Goal: Transaction & Acquisition: Purchase product/service

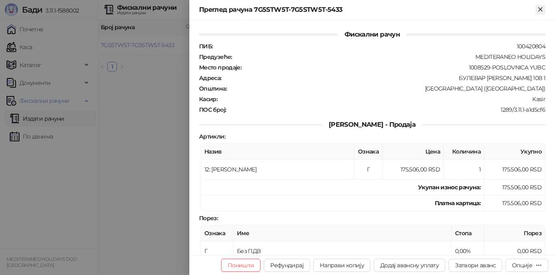
click at [541, 11] on icon "Close" at bounding box center [540, 9] width 7 height 7
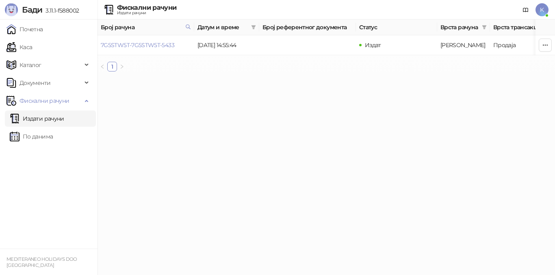
click at [64, 117] on link "Издати рачуни" at bounding box center [37, 119] width 54 height 16
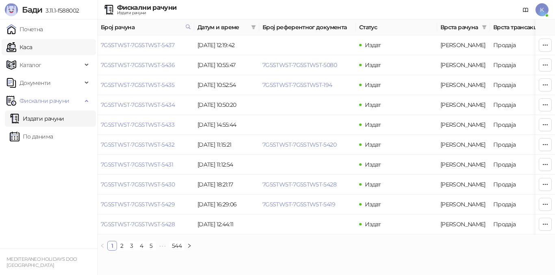
click at [32, 44] on link "Каса" at bounding box center [20, 47] width 26 height 16
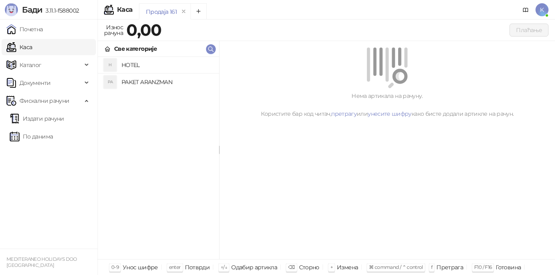
click at [122, 86] on div "PA PAKET ARANZMAN" at bounding box center [159, 82] width 108 height 13
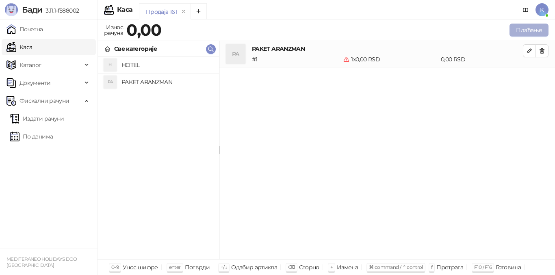
click at [519, 33] on button "Плаћање" at bounding box center [529, 30] width 39 height 13
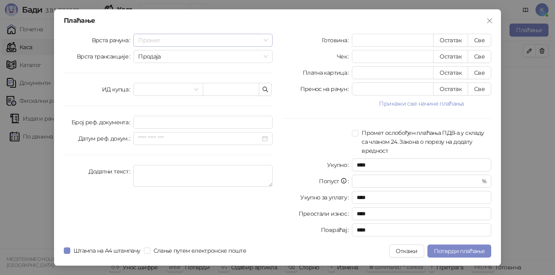
click at [172, 40] on span "Промет" at bounding box center [203, 40] width 130 height 12
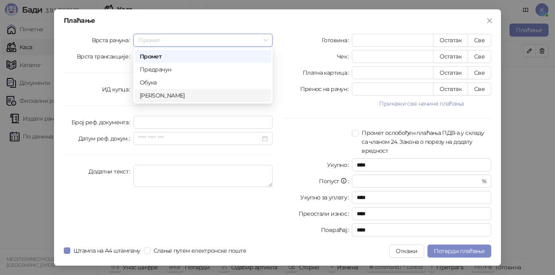
click at [162, 96] on div "[PERSON_NAME]" at bounding box center [203, 95] width 126 height 9
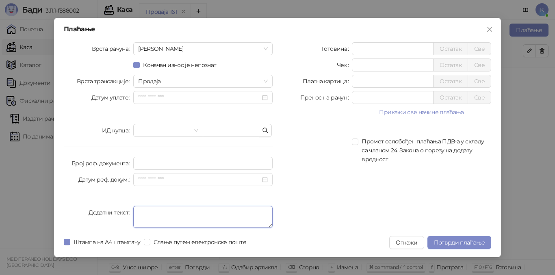
click at [145, 209] on textarea "Додатни текст" at bounding box center [202, 217] width 139 height 22
type textarea "*********"
click at [355, 49] on input "*" at bounding box center [393, 49] width 81 height 12
type input "******"
click at [466, 240] on span "Потврди плаћање" at bounding box center [459, 242] width 51 height 7
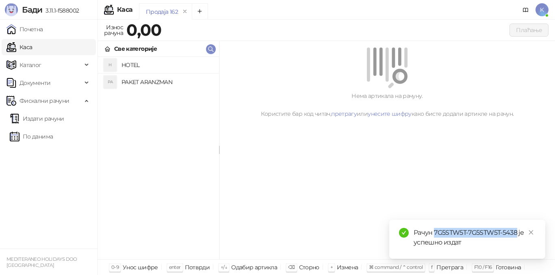
drag, startPoint x: 435, startPoint y: 231, endPoint x: 517, endPoint y: 231, distance: 82.1
click at [517, 231] on div "Рачун 7G5STW5T-7G5STW5T-5438 је успешно издат" at bounding box center [475, 238] width 122 height 20
copy div "7G5STW5T-7G5STW5T-5438"
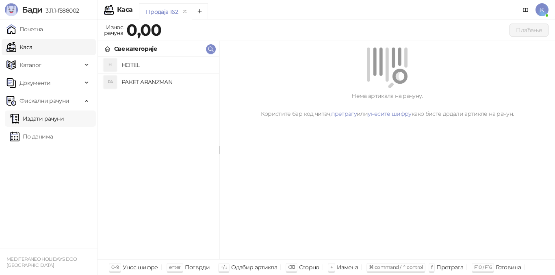
click at [45, 119] on link "Издати рачуни" at bounding box center [37, 119] width 54 height 16
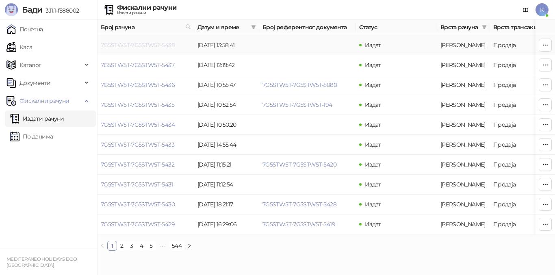
click at [146, 45] on link "7G5STW5T-7G5STW5T-5438" at bounding box center [138, 44] width 74 height 7
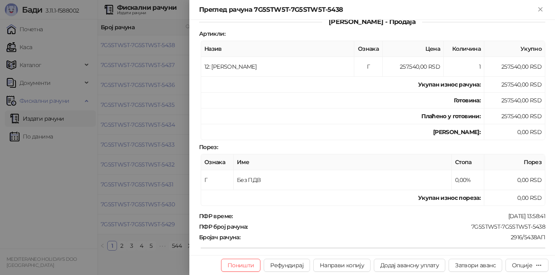
scroll to position [163, 0]
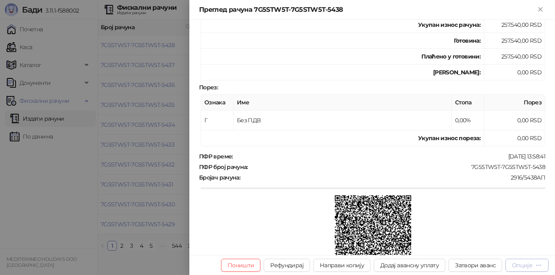
click at [524, 266] on div "Опције" at bounding box center [522, 265] width 20 height 7
click at [457, 206] on div at bounding box center [373, 235] width 345 height 78
drag, startPoint x: 465, startPoint y: 164, endPoint x: 542, endPoint y: 166, distance: 77.3
click at [542, 166] on div "Фискални рачун ПИБ : 100420804 Предузеће : MEDITERANEO HOLIDAYS Место продаје :…" at bounding box center [373, 137] width 366 height 235
copy div "7G5STW5T-7G5STW5T-5438"
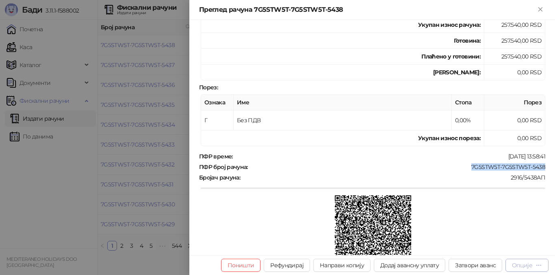
click at [531, 265] on div "Опције" at bounding box center [522, 265] width 20 height 7
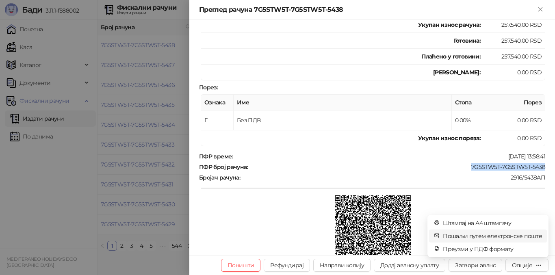
click at [463, 235] on span "Пошаљи путем електронске поште" at bounding box center [492, 236] width 99 height 9
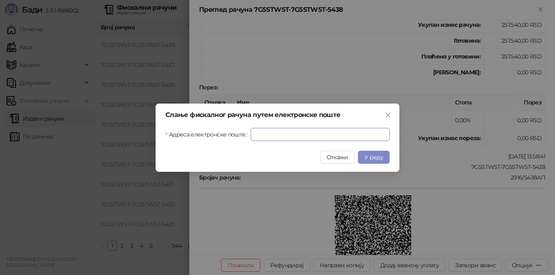
click at [274, 137] on input "Адреса електронске поште" at bounding box center [320, 134] width 139 height 13
paste input "**********"
type input "**********"
click at [372, 155] on span "У реду" at bounding box center [374, 157] width 19 height 7
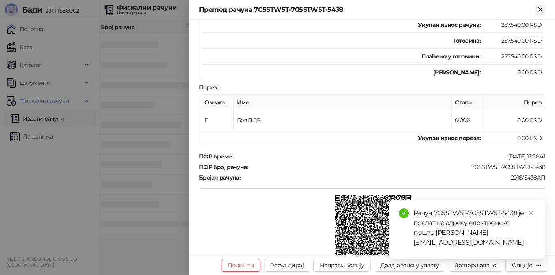
click at [542, 11] on icon "Close" at bounding box center [541, 9] width 4 height 4
